Goal: Check status: Check status

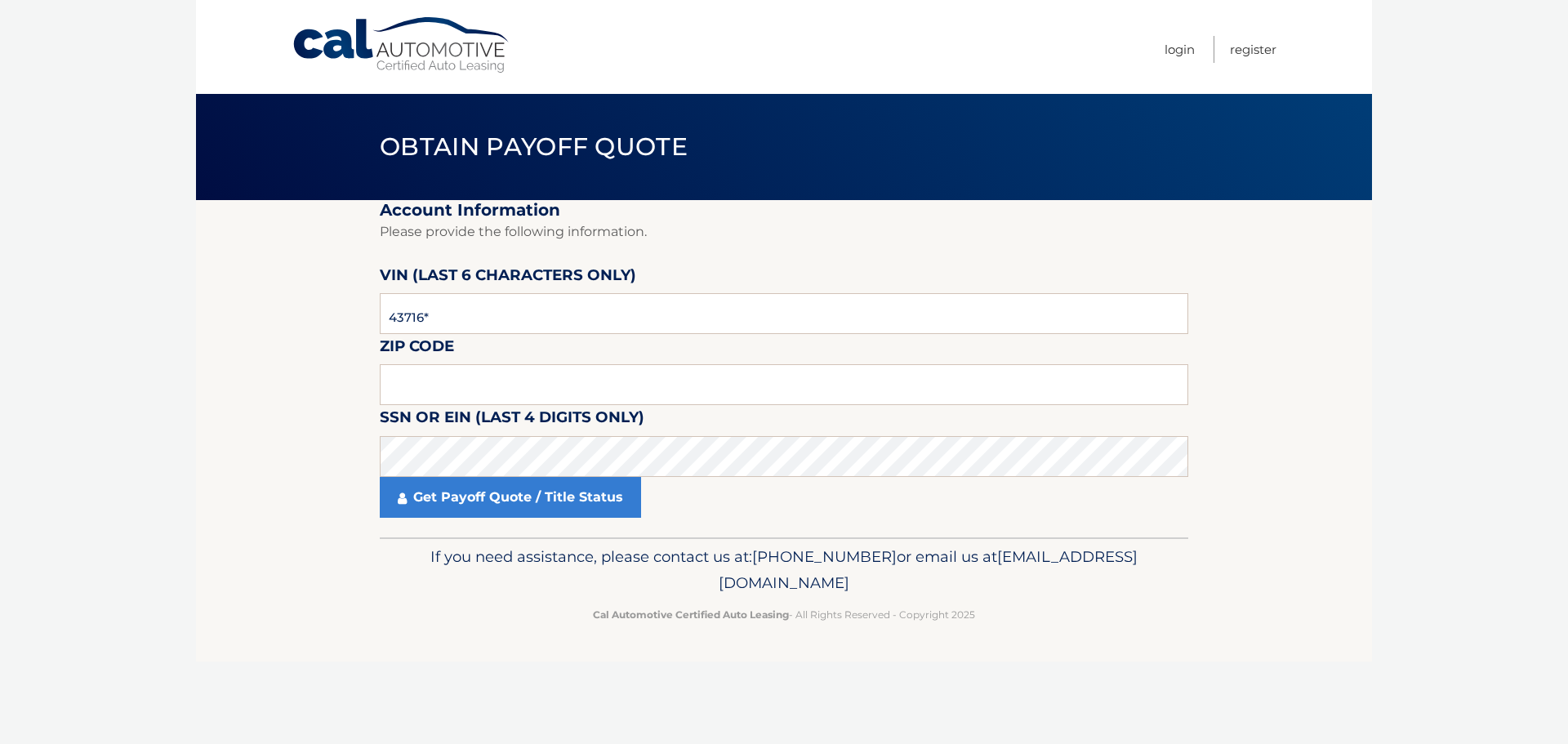
type input "437162"
type input "11554"
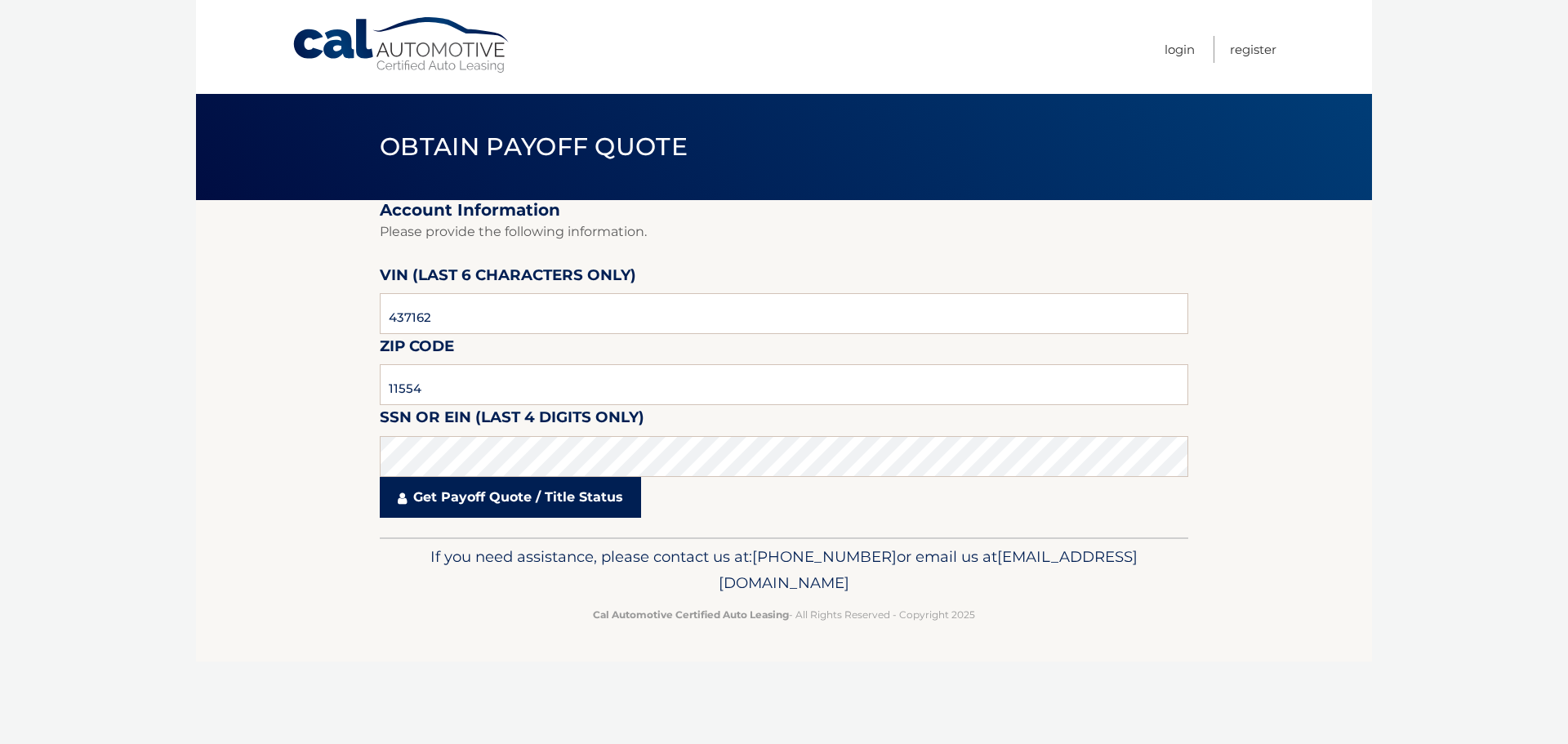
click at [474, 504] on link "Get Payoff Quote / Title Status" at bounding box center [510, 497] width 261 height 41
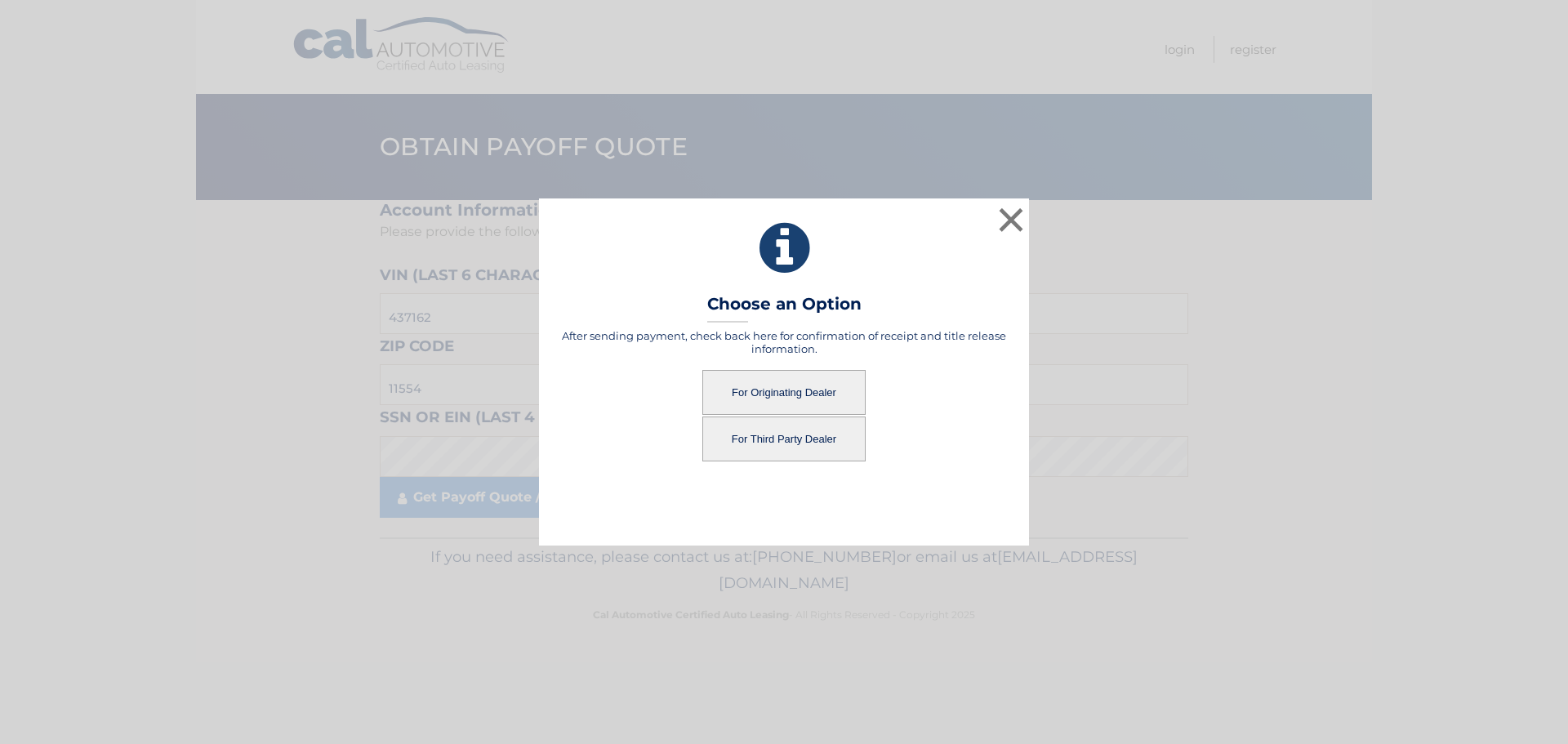
click at [759, 388] on button "For Originating Dealer" at bounding box center [784, 392] width 163 height 45
click at [758, 388] on button "For Originating Dealer" at bounding box center [784, 392] width 163 height 45
